Goal: Use online tool/utility: Utilize a website feature to perform a specific function

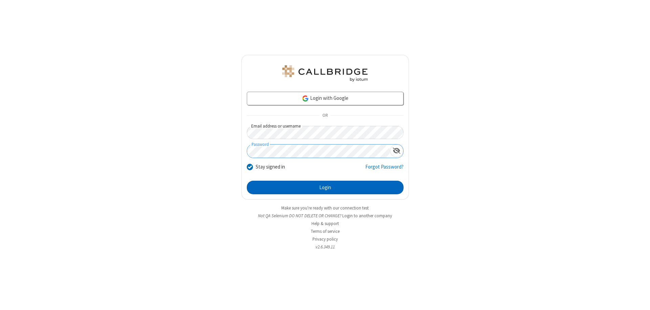
click at [325, 188] on button "Login" at bounding box center [325, 188] width 157 height 14
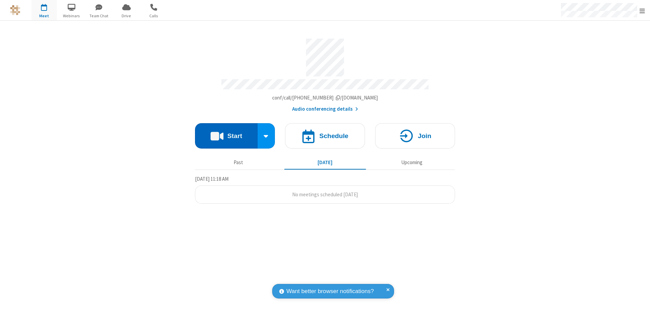
click at [226, 133] on button "Start" at bounding box center [226, 135] width 63 height 25
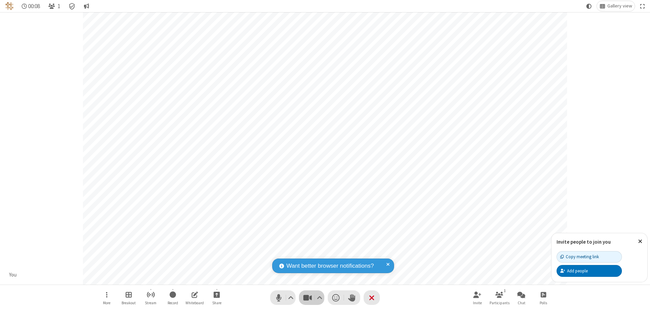
click at [307, 298] on span "Stop video (⌘+Shift+V)" at bounding box center [307, 298] width 10 height 10
click at [307, 298] on span "Start video (⌘+Shift+V)" at bounding box center [307, 298] width 10 height 10
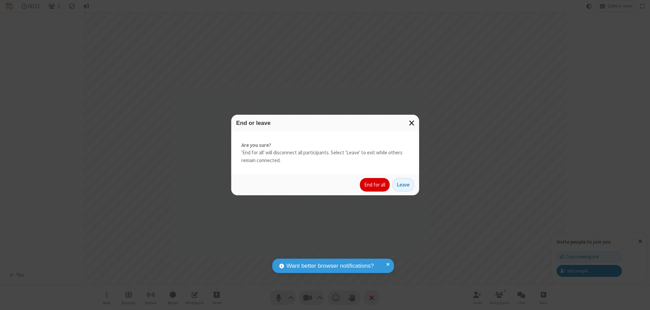
click at [375, 185] on button "End for all" at bounding box center [375, 185] width 30 height 14
